Goal: Task Accomplishment & Management: Manage account settings

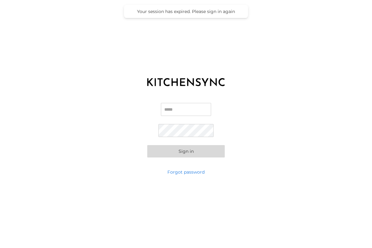
click at [171, 113] on input "Email" at bounding box center [186, 109] width 50 height 13
type input "**********"
click at [182, 150] on button "Sign in" at bounding box center [185, 151] width 77 height 12
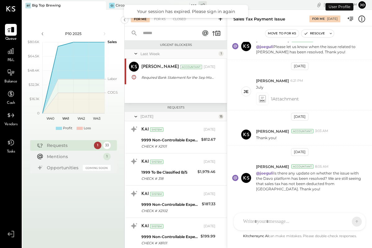
scroll to position [453, 0]
